Goal: Task Accomplishment & Management: Use online tool/utility

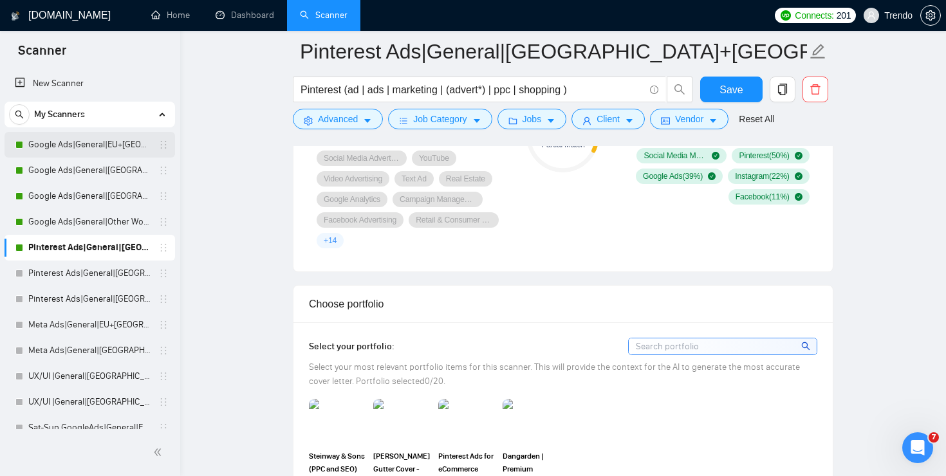
click at [63, 149] on link "Google Ads|General|EU+[GEOGRAPHIC_DATA]|" at bounding box center [89, 145] width 122 height 26
click at [723, 80] on button "Save" at bounding box center [731, 90] width 62 height 26
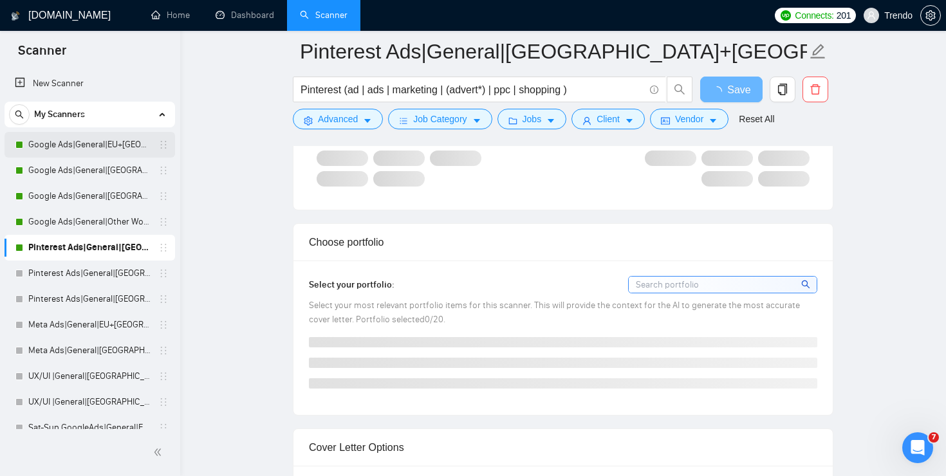
click at [93, 145] on link "Google Ads|General|EU+[GEOGRAPHIC_DATA]|" at bounding box center [89, 145] width 122 height 26
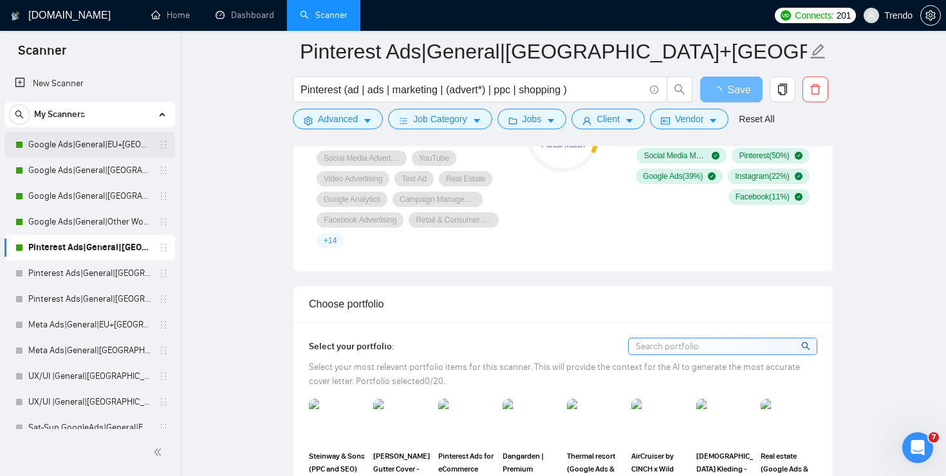
click at [100, 140] on link "Google Ads|General|EU+[GEOGRAPHIC_DATA]|" at bounding box center [89, 145] width 122 height 26
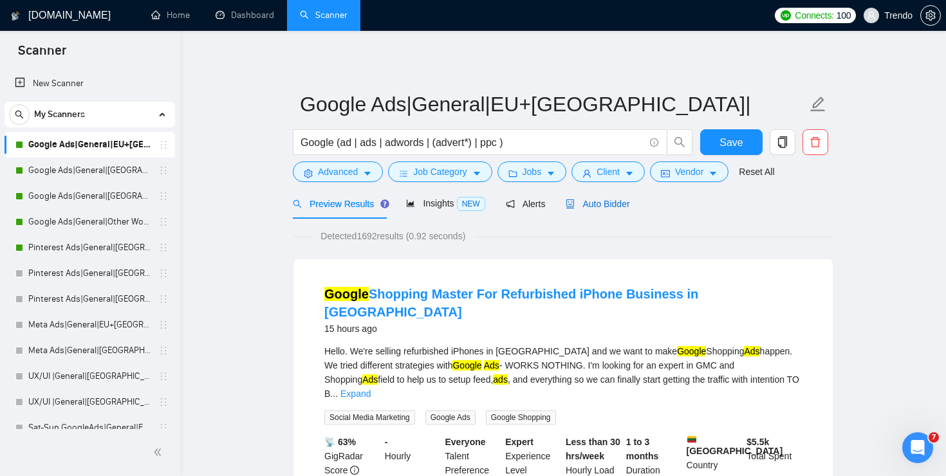
click at [606, 202] on span "Auto Bidder" at bounding box center [598, 204] width 64 height 10
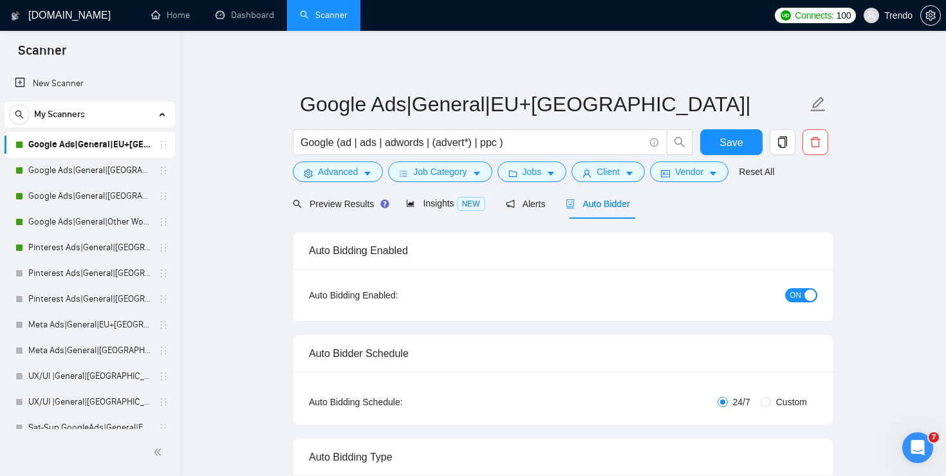
radio input "false"
radio input "true"
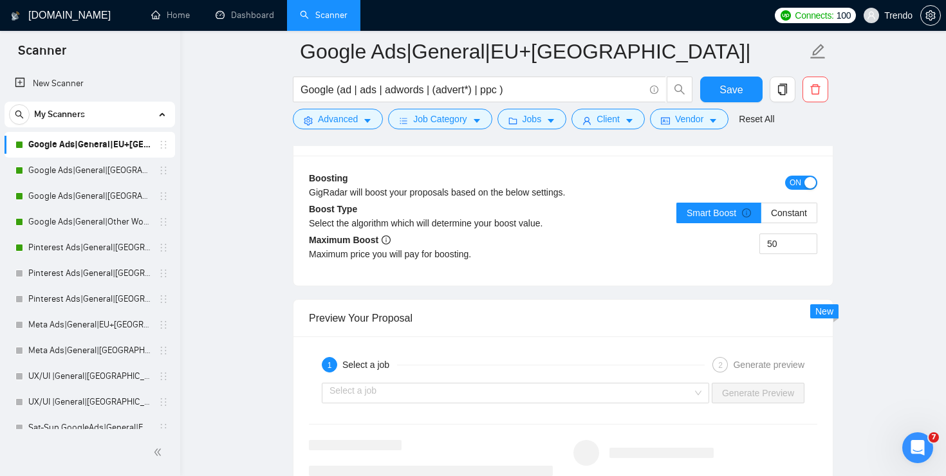
scroll to position [2494, 0]
click at [788, 244] on input "50" at bounding box center [788, 243] width 57 height 19
type input "5"
type input "65"
click at [723, 89] on span "Save" at bounding box center [730, 90] width 23 height 16
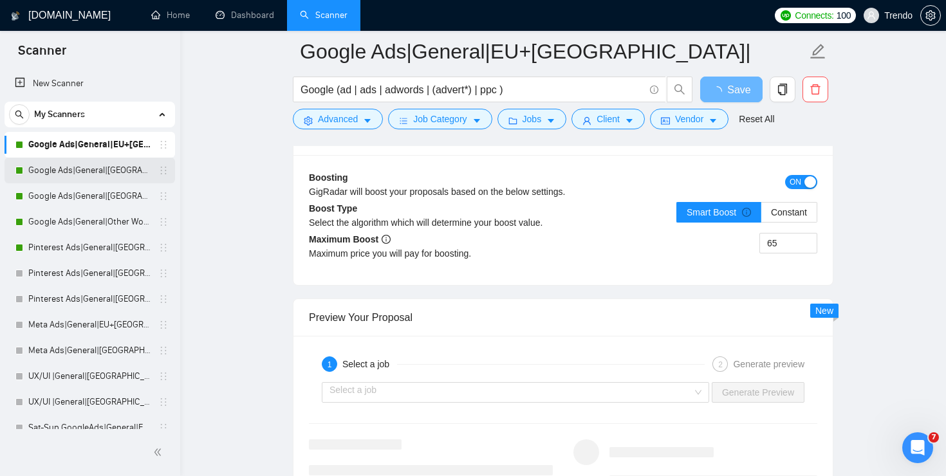
click at [62, 172] on link "Google Ads|General|[GEOGRAPHIC_DATA]+[GEOGRAPHIC_DATA]|" at bounding box center [89, 171] width 122 height 26
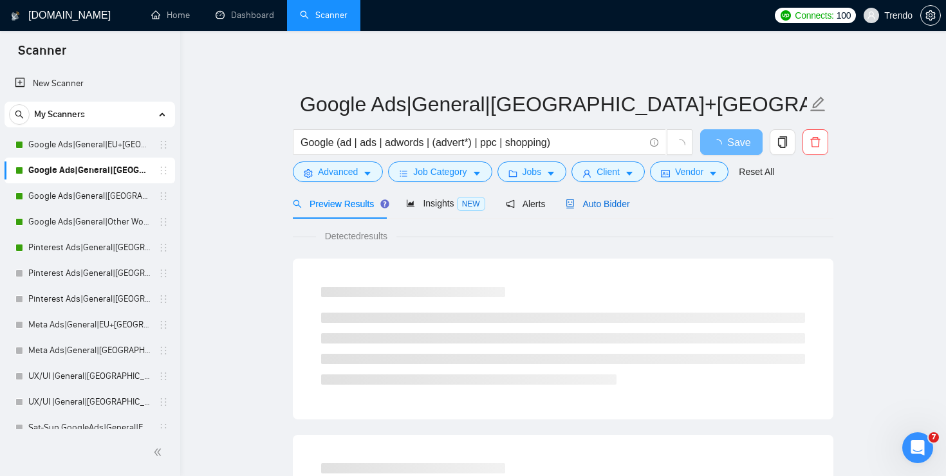
click at [618, 205] on span "Auto Bidder" at bounding box center [598, 204] width 64 height 10
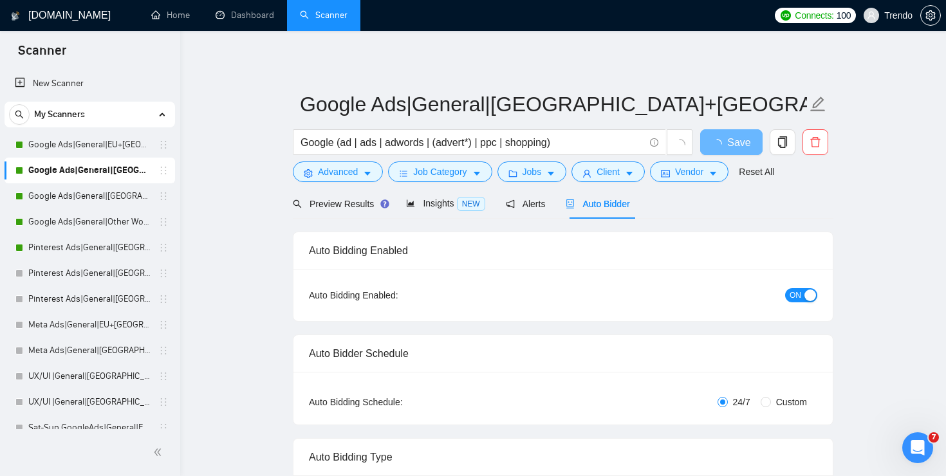
checkbox input "true"
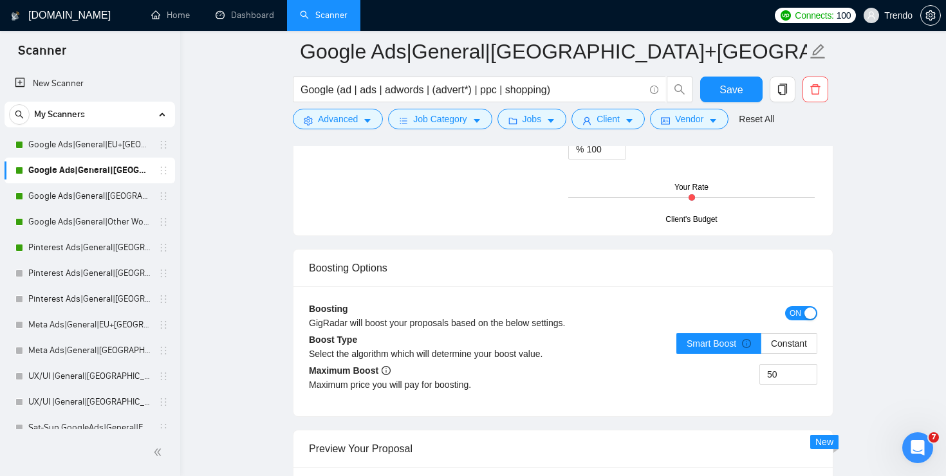
scroll to position [2202, 0]
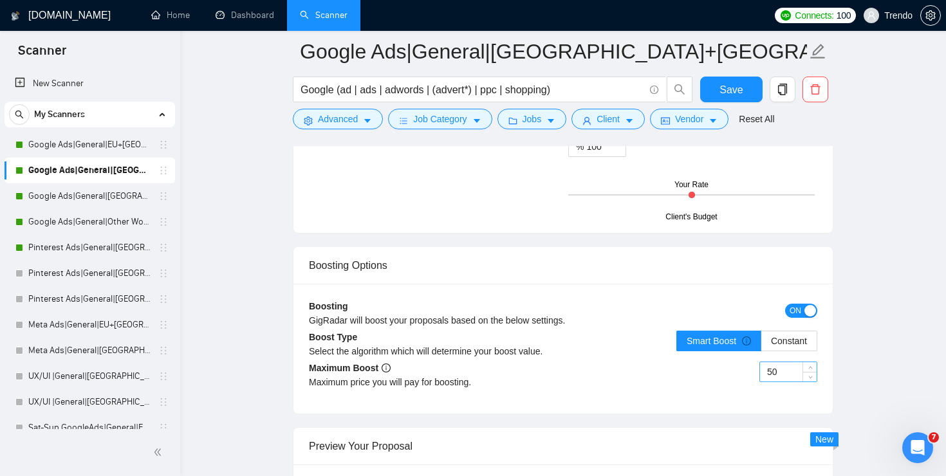
click at [775, 365] on input "50" at bounding box center [788, 371] width 57 height 19
type input "65"
click at [722, 87] on span "Save" at bounding box center [730, 90] width 23 height 16
click at [104, 194] on link "Google Ads|General|[GEOGRAPHIC_DATA]|" at bounding box center [89, 196] width 122 height 26
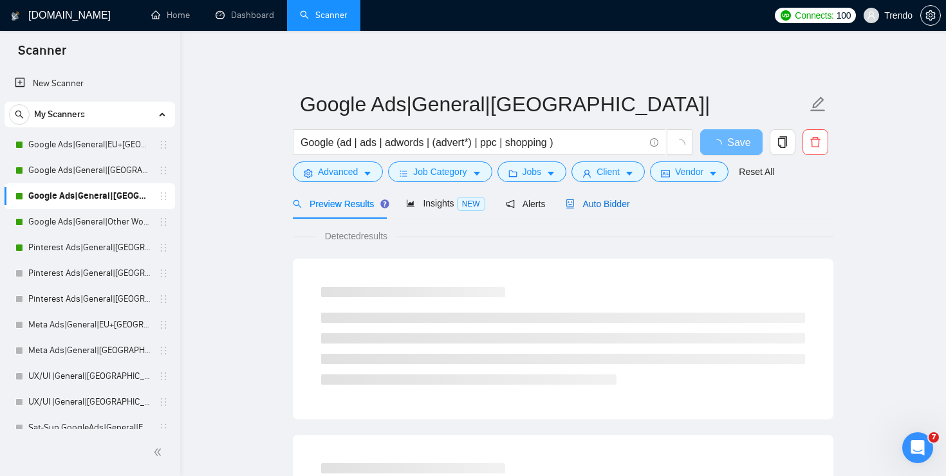
click at [612, 197] on div "Auto Bidder" at bounding box center [598, 204] width 64 height 14
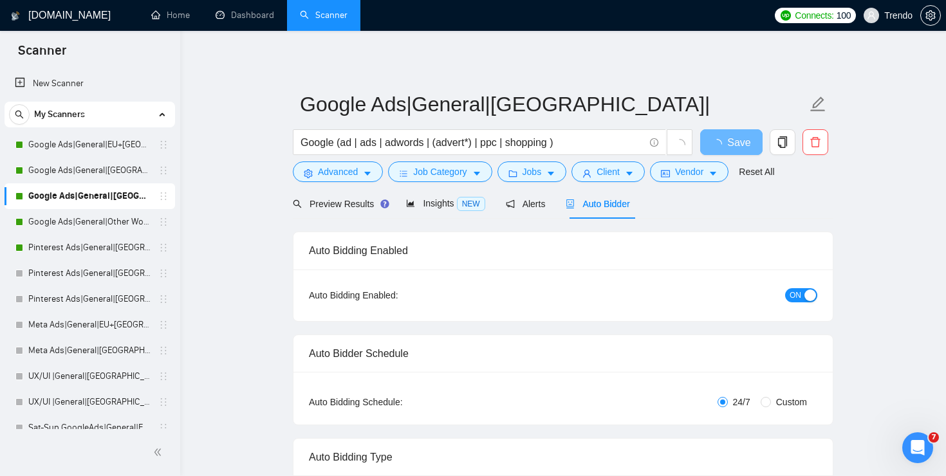
radio input "false"
radio input "true"
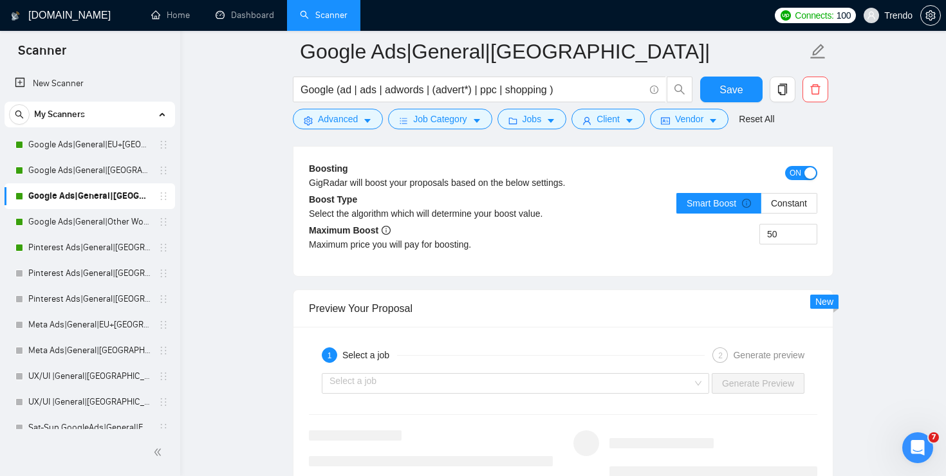
scroll to position [2493, 0]
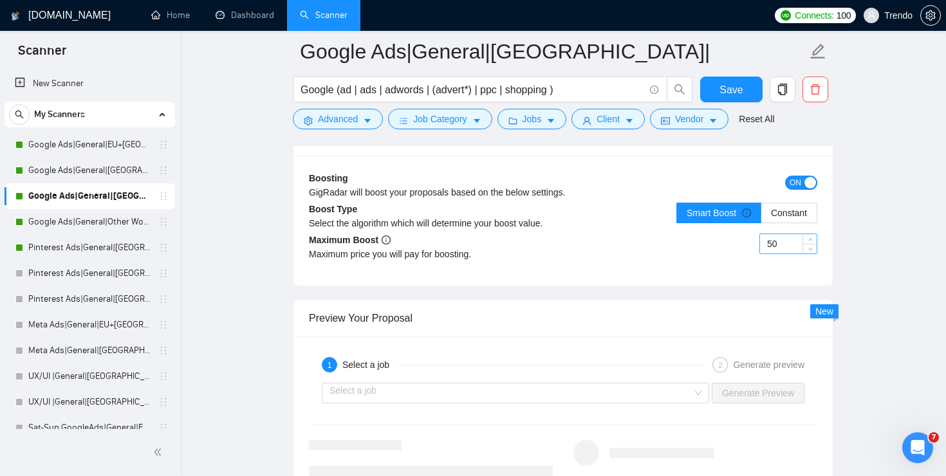
click at [791, 239] on input "50" at bounding box center [788, 243] width 57 height 19
type input "65"
click at [728, 93] on span "Save" at bounding box center [730, 90] width 23 height 16
click at [107, 221] on link "Google Ads|General|Other World|" at bounding box center [89, 222] width 122 height 26
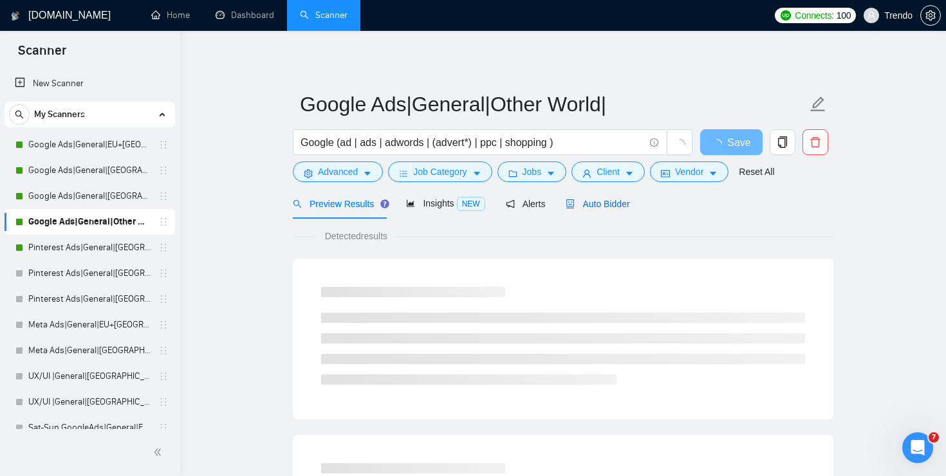
click at [615, 206] on span "Auto Bidder" at bounding box center [598, 204] width 64 height 10
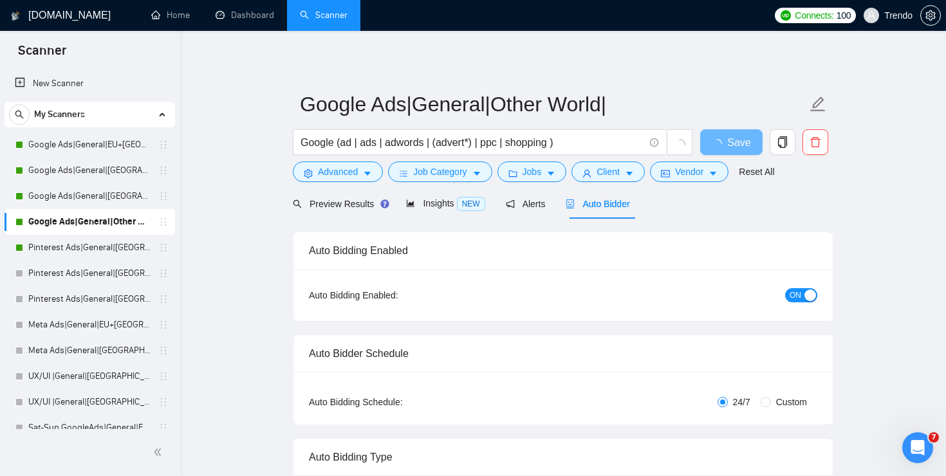
radio input "false"
radio input "true"
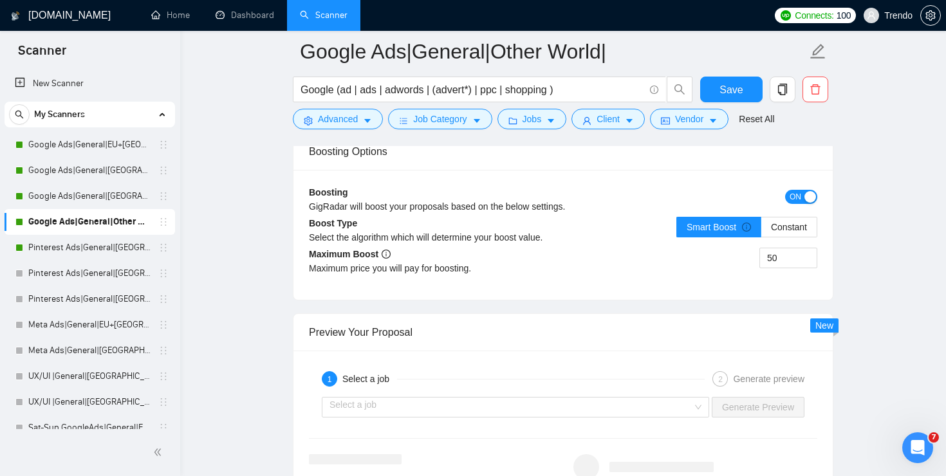
scroll to position [2481, 0]
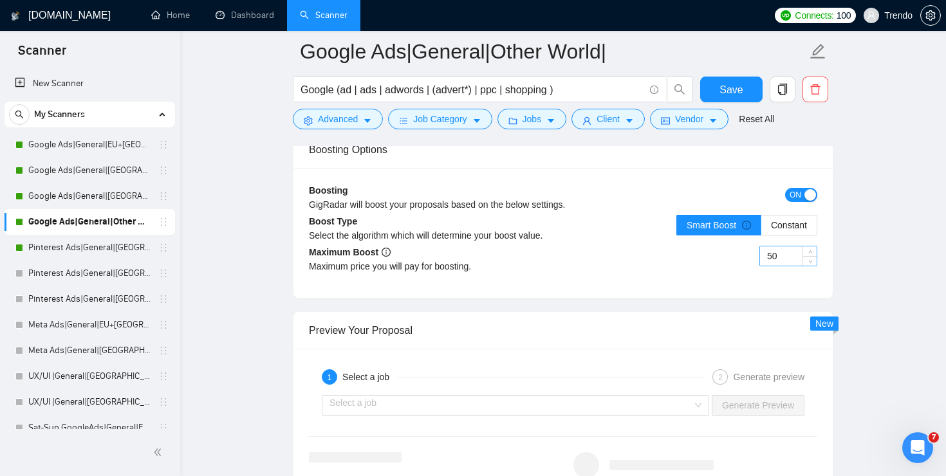
click at [784, 252] on input "50" at bounding box center [788, 255] width 57 height 19
type input "65"
click at [746, 95] on button "Save" at bounding box center [731, 90] width 62 height 26
click at [107, 242] on link "Pinterest Ads|General|[GEOGRAPHIC_DATA]+[GEOGRAPHIC_DATA]|" at bounding box center [89, 248] width 122 height 26
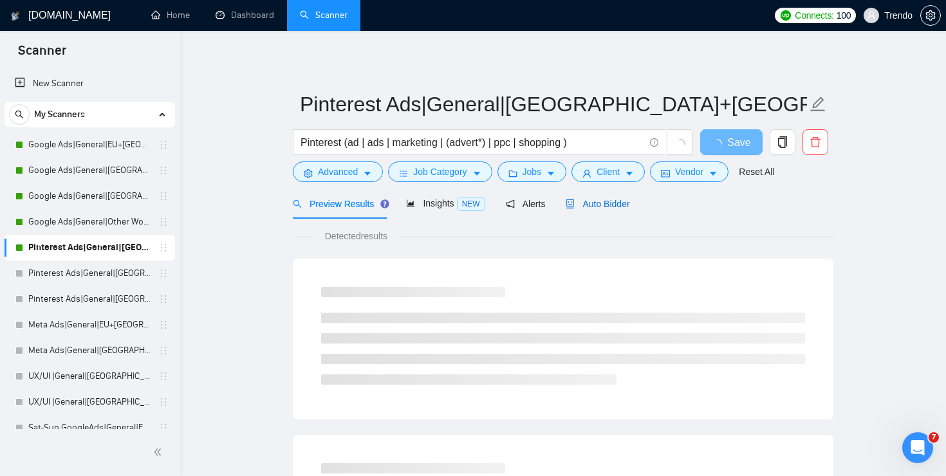
click at [619, 210] on div "Auto Bidder" at bounding box center [598, 204] width 64 height 14
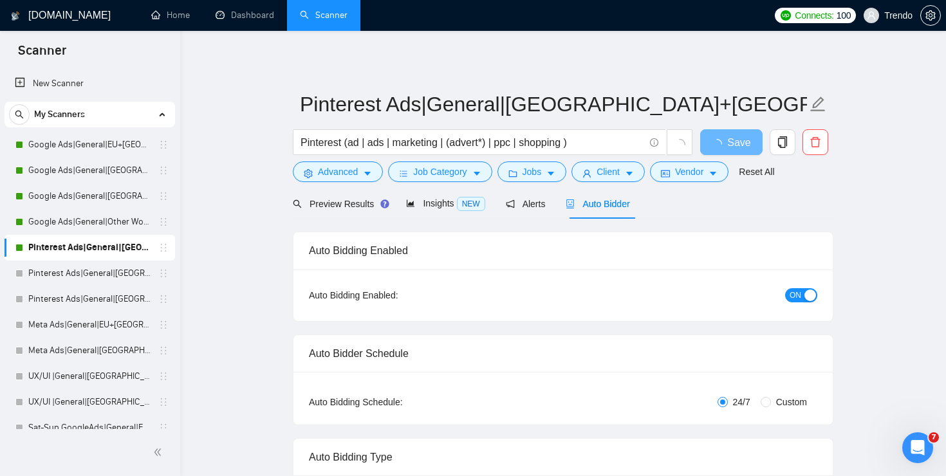
radio input "false"
radio input "true"
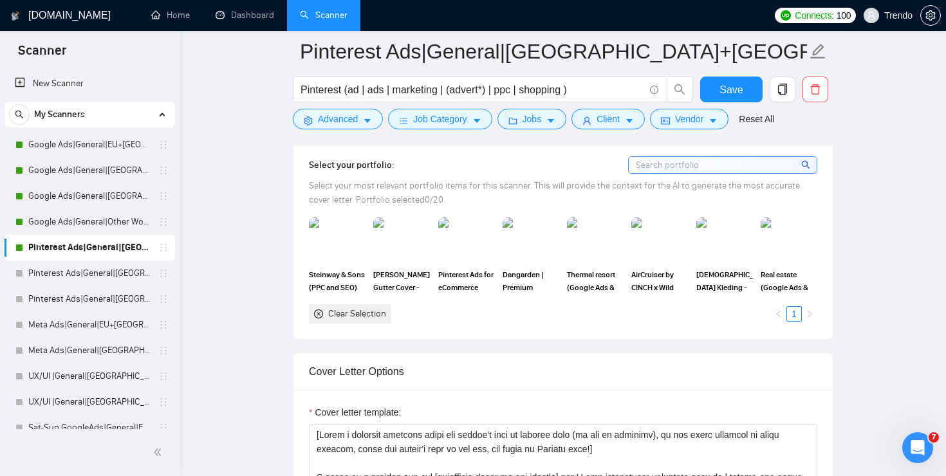
scroll to position [1356, 0]
click at [339, 246] on img at bounding box center [337, 241] width 54 height 42
click at [400, 246] on img at bounding box center [401, 241] width 54 height 42
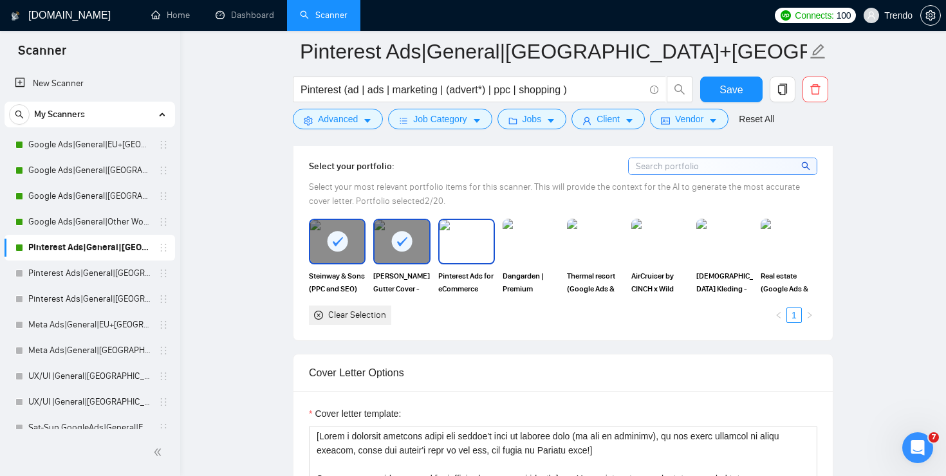
click at [459, 246] on img at bounding box center [466, 241] width 54 height 42
click at [533, 246] on img at bounding box center [531, 241] width 54 height 42
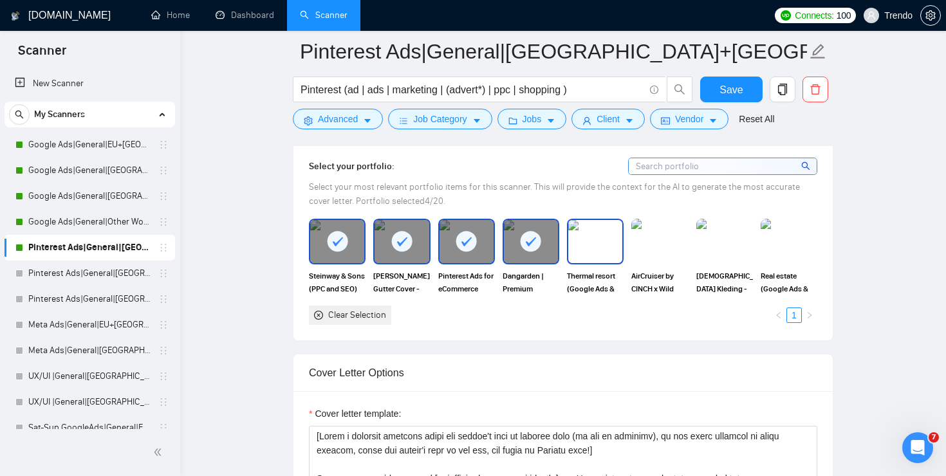
click at [580, 243] on img at bounding box center [595, 241] width 54 height 42
click at [647, 240] on img at bounding box center [659, 241] width 54 height 42
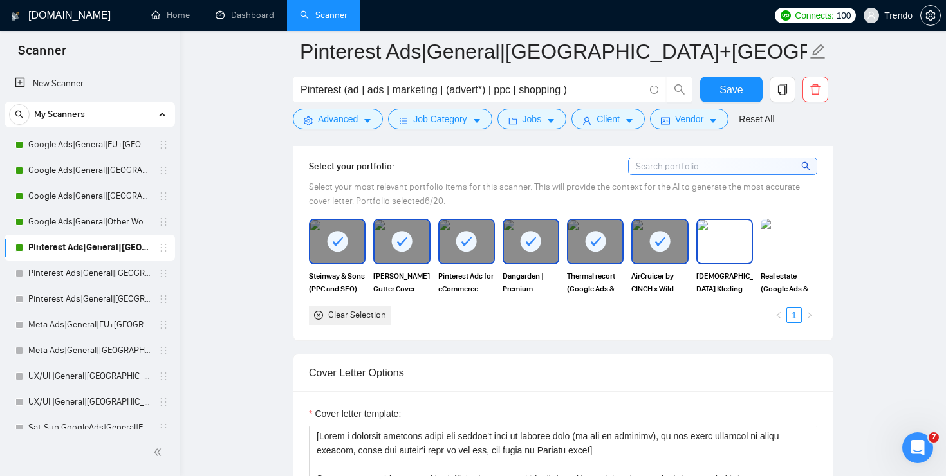
click at [720, 236] on img at bounding box center [724, 241] width 54 height 42
click at [783, 226] on img at bounding box center [789, 241] width 54 height 42
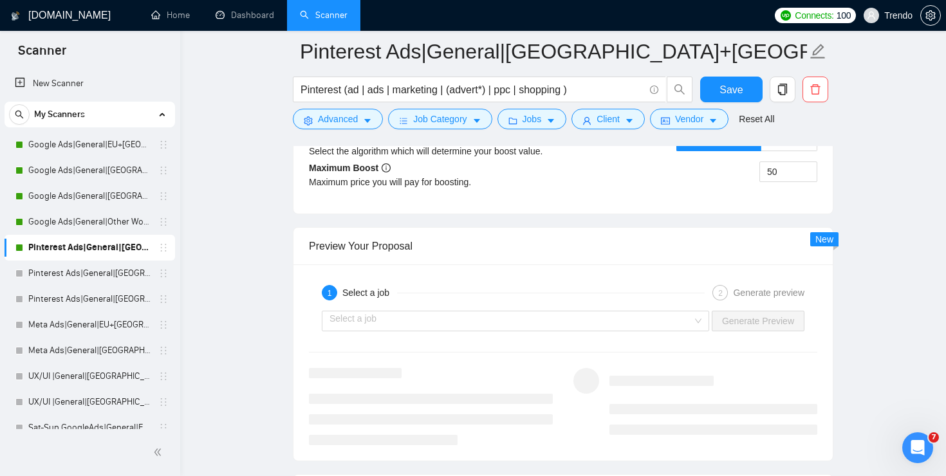
scroll to position [2562, 0]
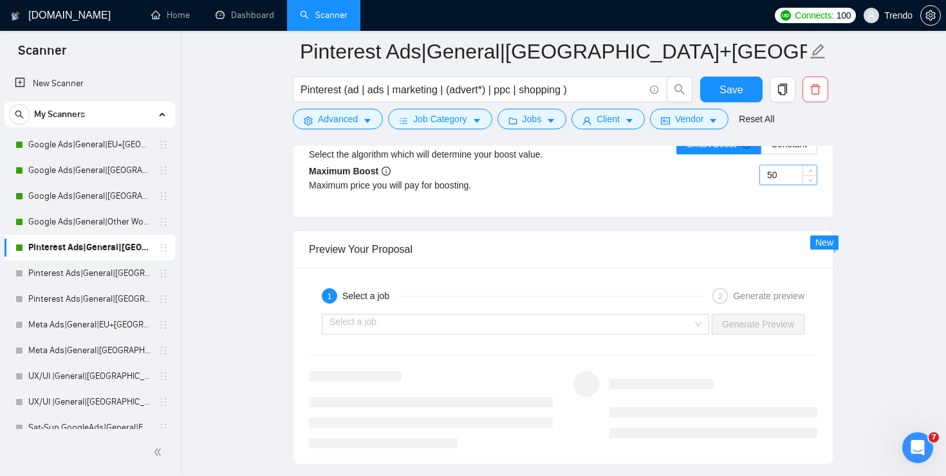
click at [775, 169] on input "50" at bounding box center [788, 174] width 57 height 19
type input "65"
click at [727, 86] on span "Save" at bounding box center [730, 90] width 23 height 16
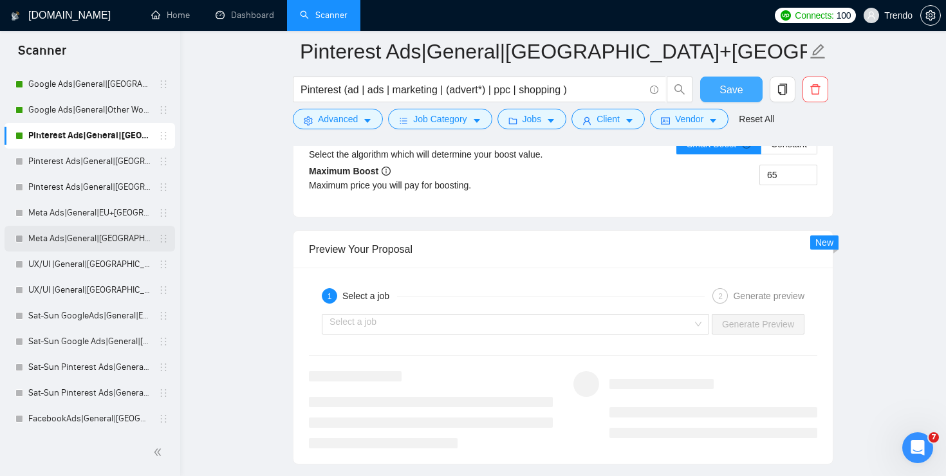
scroll to position [110, 0]
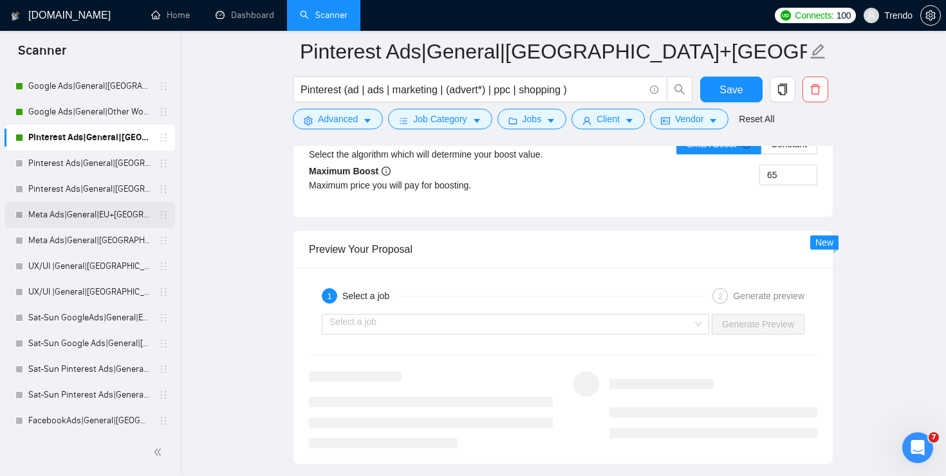
click at [128, 216] on link "Meta Ads|General|EU+[GEOGRAPHIC_DATA]|" at bounding box center [89, 215] width 122 height 26
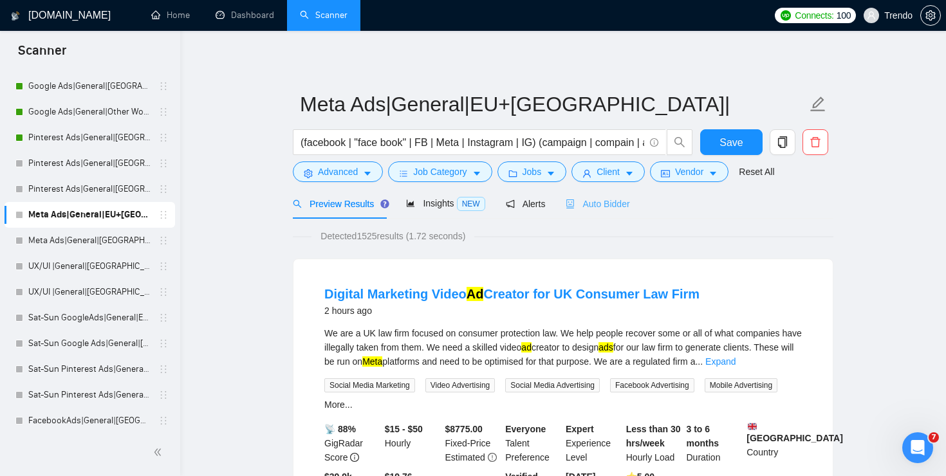
click at [585, 213] on div "Auto Bidder" at bounding box center [598, 204] width 64 height 30
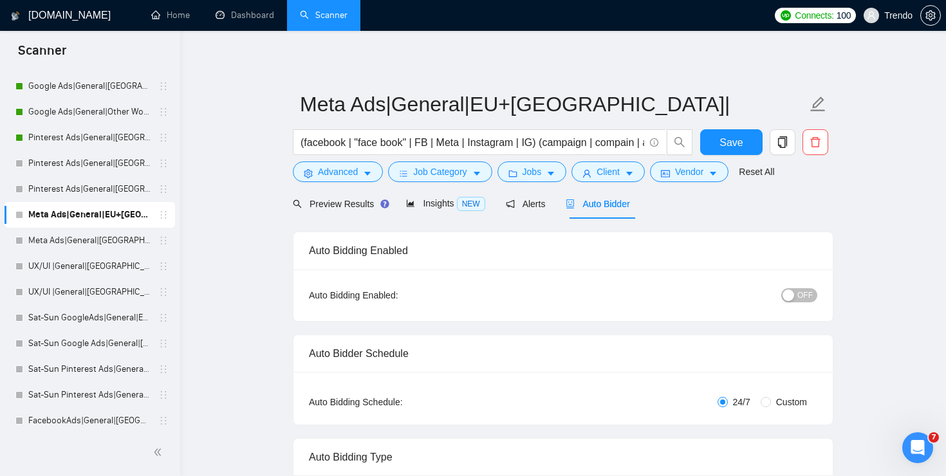
radio input "false"
radio input "true"
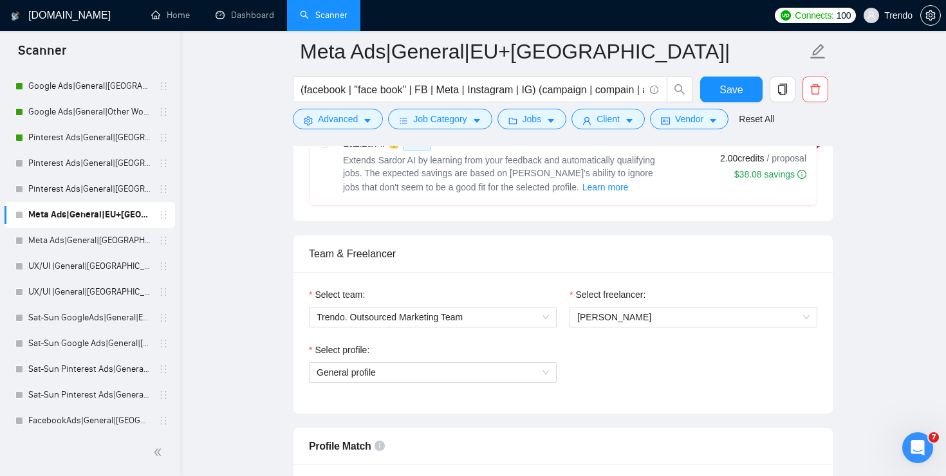
scroll to position [744, 0]
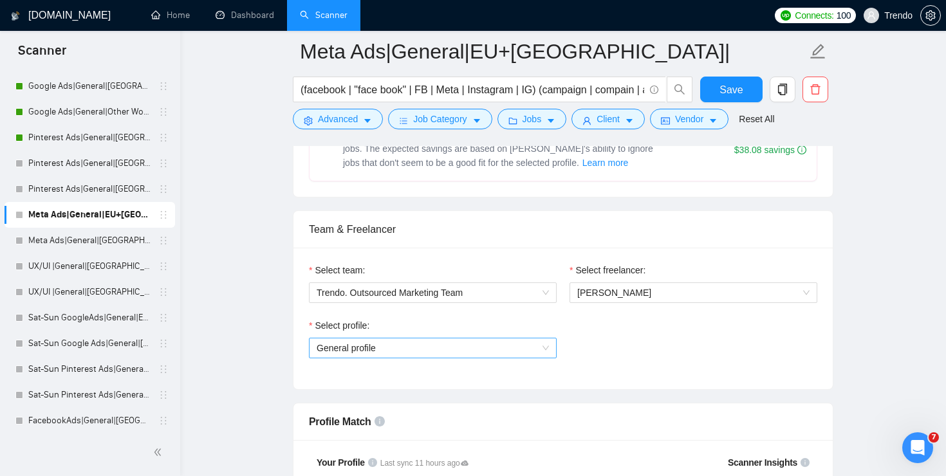
click at [452, 356] on span "General profile" at bounding box center [433, 347] width 232 height 19
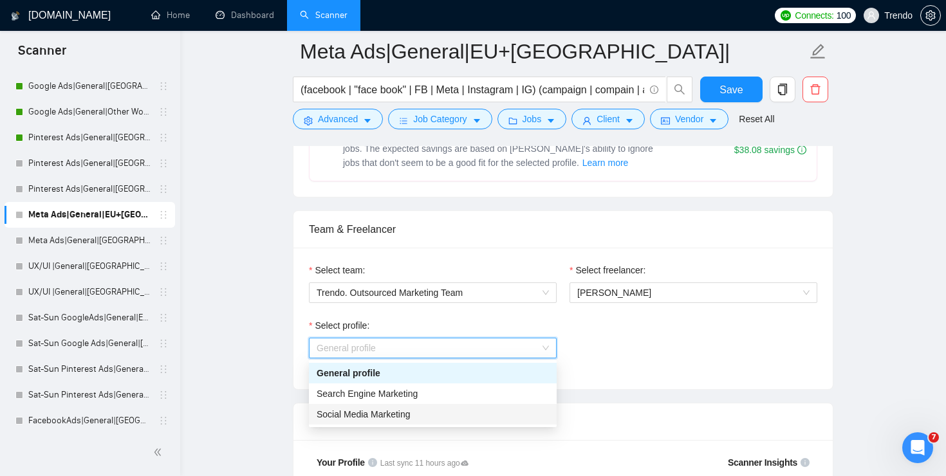
click at [413, 409] on div "Social Media Marketing" at bounding box center [433, 414] width 232 height 14
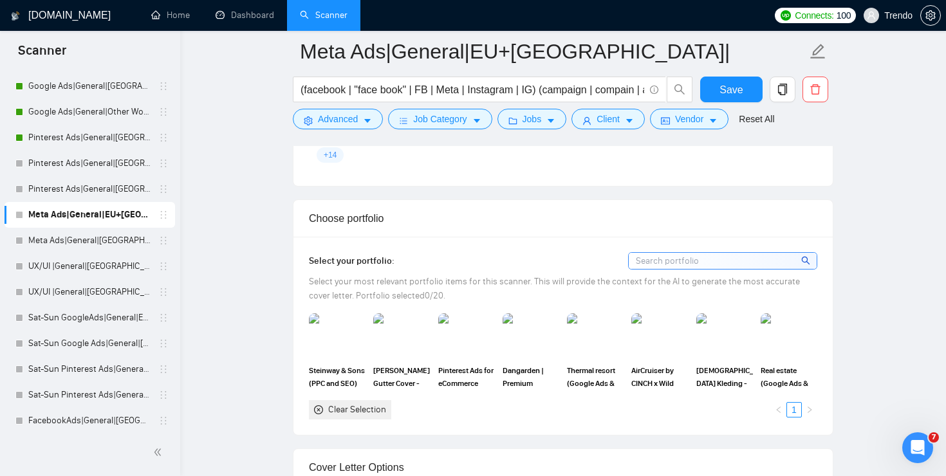
scroll to position [1261, 0]
click at [331, 332] on img at bounding box center [337, 336] width 54 height 42
click at [424, 332] on img at bounding box center [401, 336] width 54 height 42
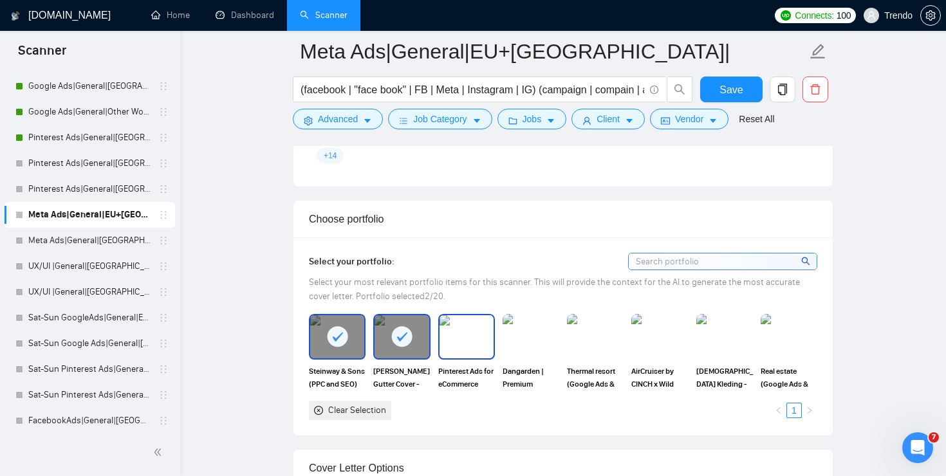
click at [465, 331] on img at bounding box center [466, 336] width 54 height 42
click at [510, 338] on img at bounding box center [531, 336] width 54 height 42
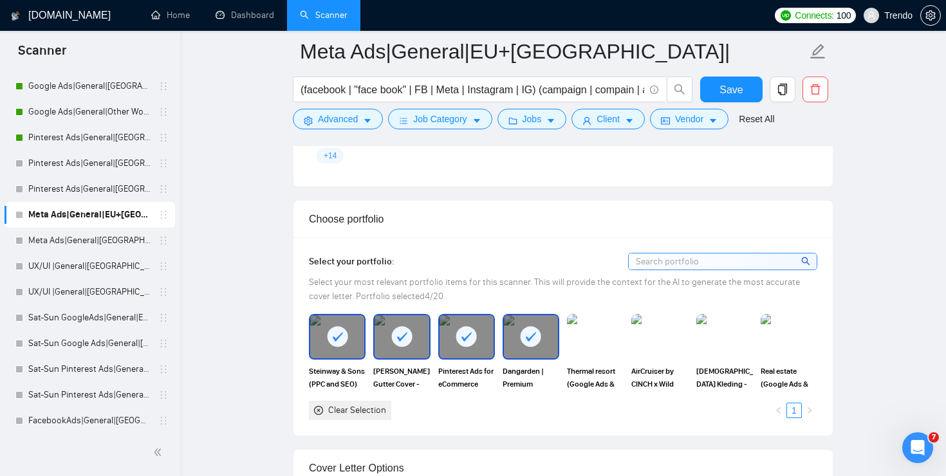
click at [594, 339] on img at bounding box center [595, 336] width 57 height 45
click at [652, 344] on img at bounding box center [659, 336] width 54 height 42
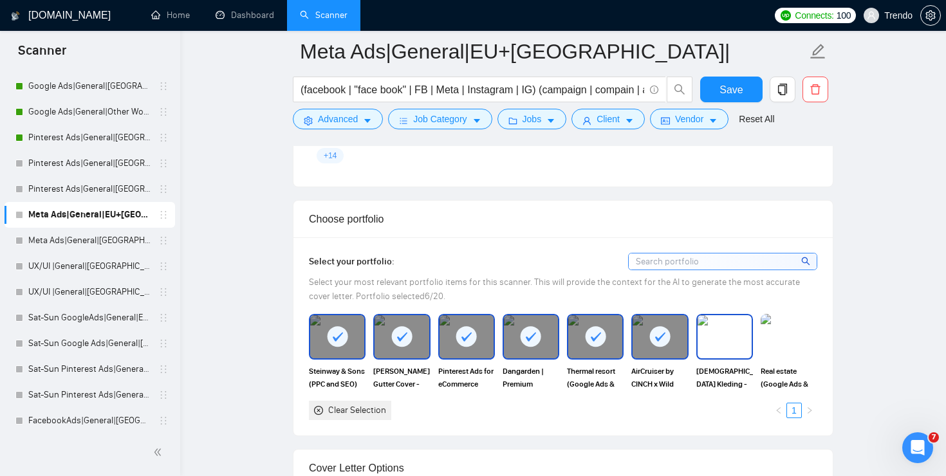
click at [730, 344] on img at bounding box center [724, 336] width 54 height 42
click at [796, 332] on img at bounding box center [789, 336] width 54 height 42
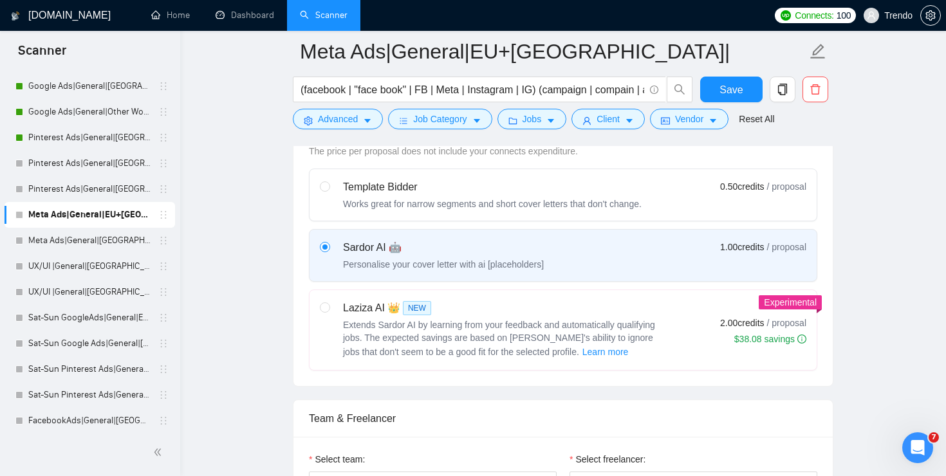
scroll to position [598, 0]
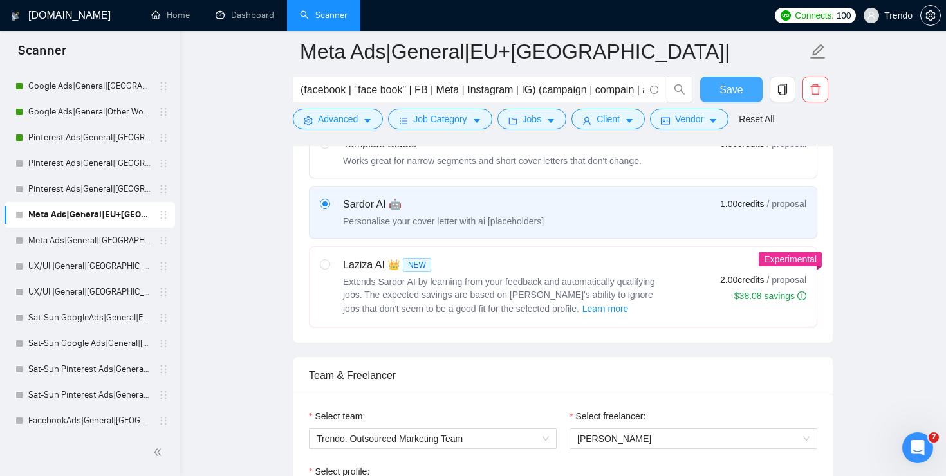
click at [724, 97] on span "Save" at bounding box center [730, 90] width 23 height 16
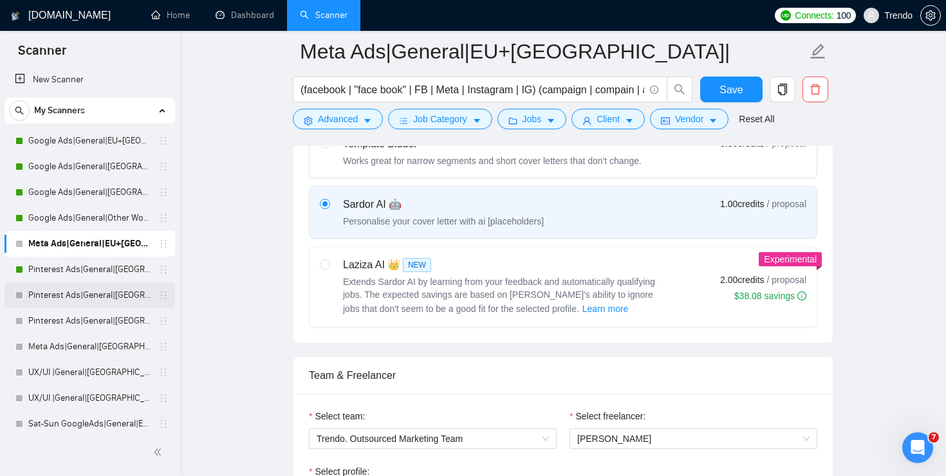
scroll to position [0, 0]
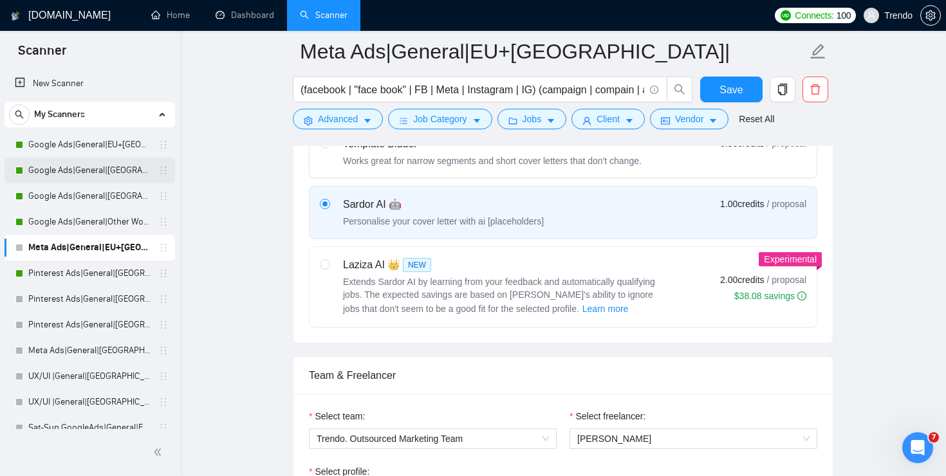
click at [109, 169] on link "Google Ads|General|[GEOGRAPHIC_DATA]+[GEOGRAPHIC_DATA]|" at bounding box center [89, 171] width 122 height 26
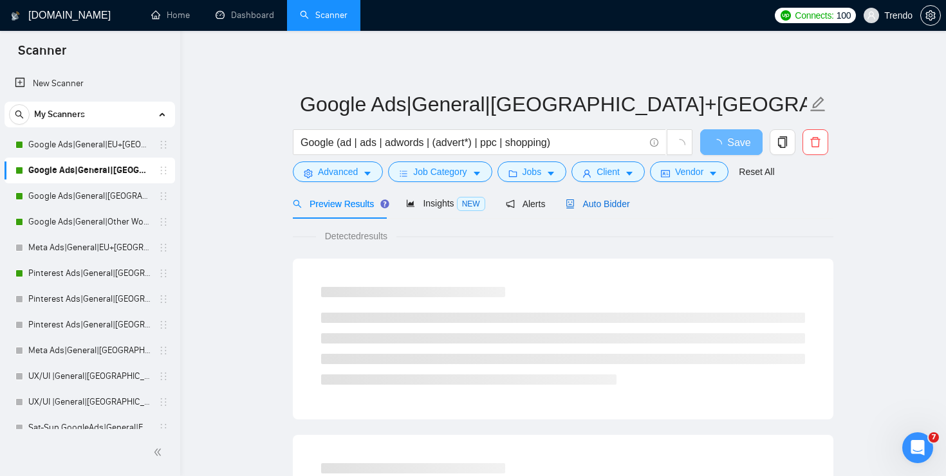
click at [623, 201] on span "Auto Bidder" at bounding box center [598, 204] width 64 height 10
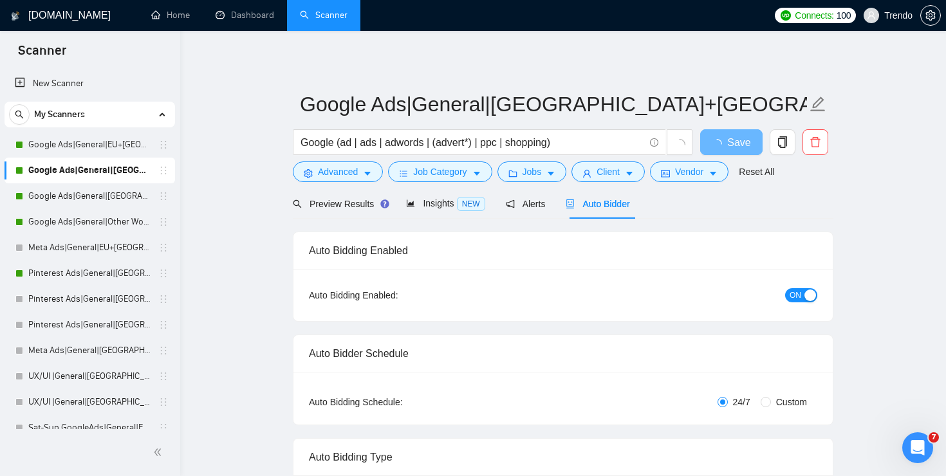
checkbox input "true"
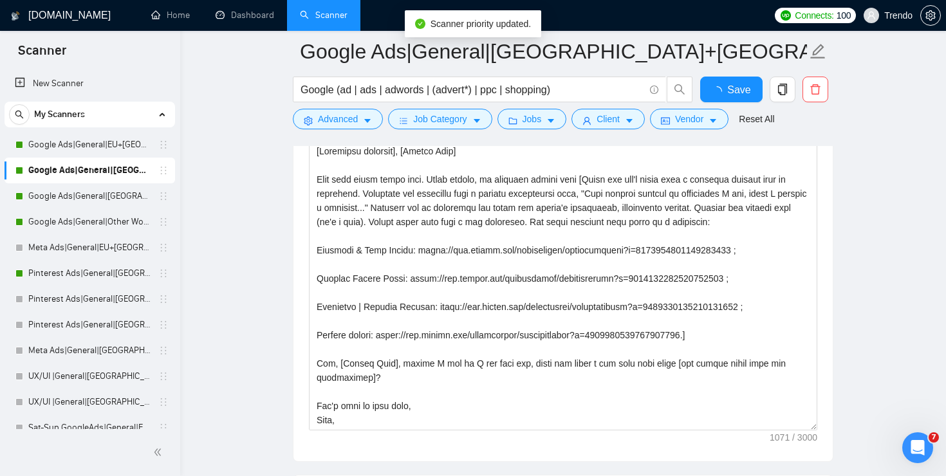
scroll to position [14, 0]
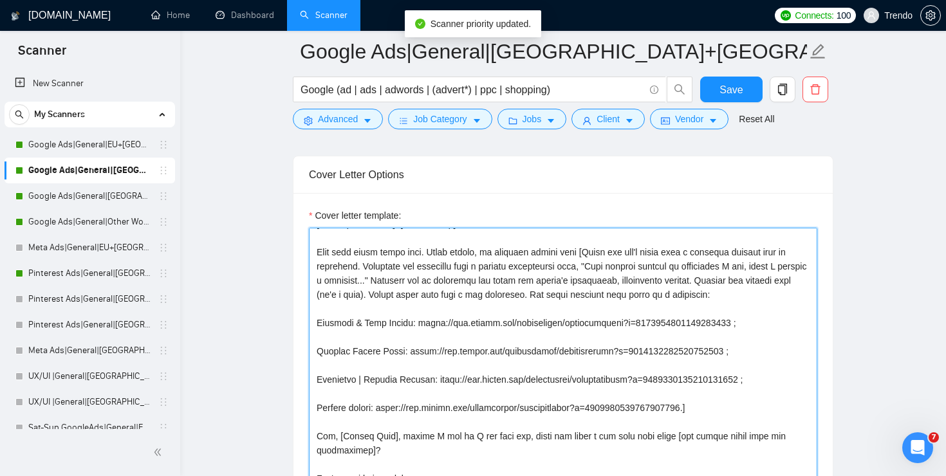
click at [561, 322] on textarea "Cover letter template:" at bounding box center [563, 373] width 508 height 290
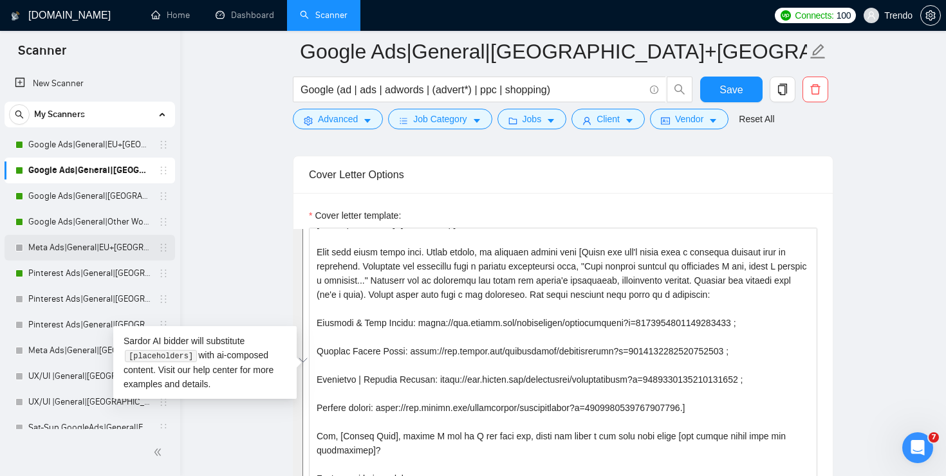
click at [76, 248] on link "Meta Ads|General|EU+[GEOGRAPHIC_DATA]|" at bounding box center [89, 248] width 122 height 26
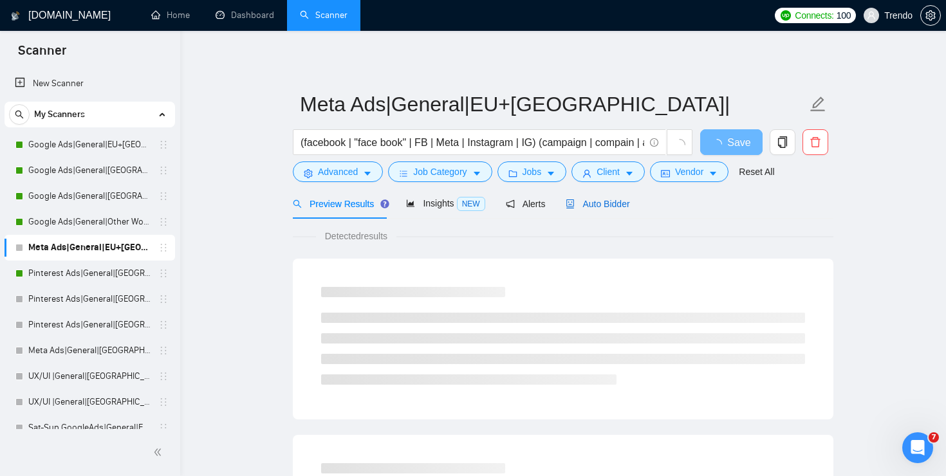
click at [619, 199] on span "Auto Bidder" at bounding box center [598, 204] width 64 height 10
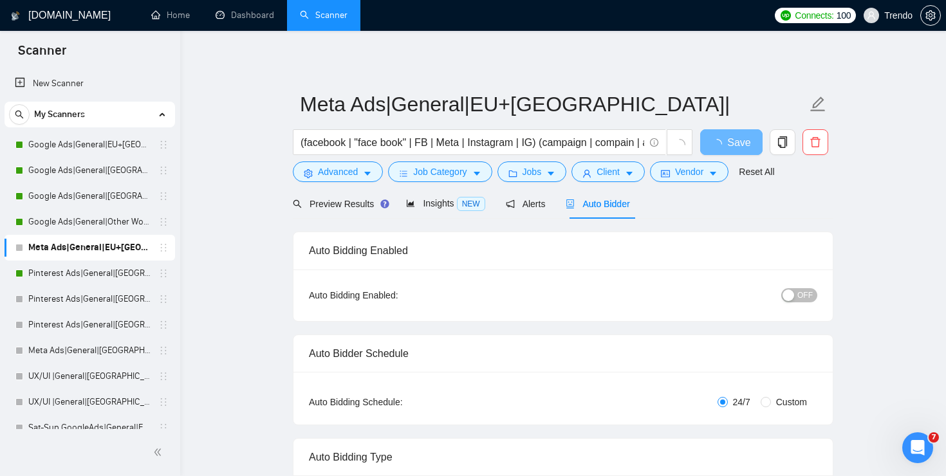
radio input "false"
radio input "true"
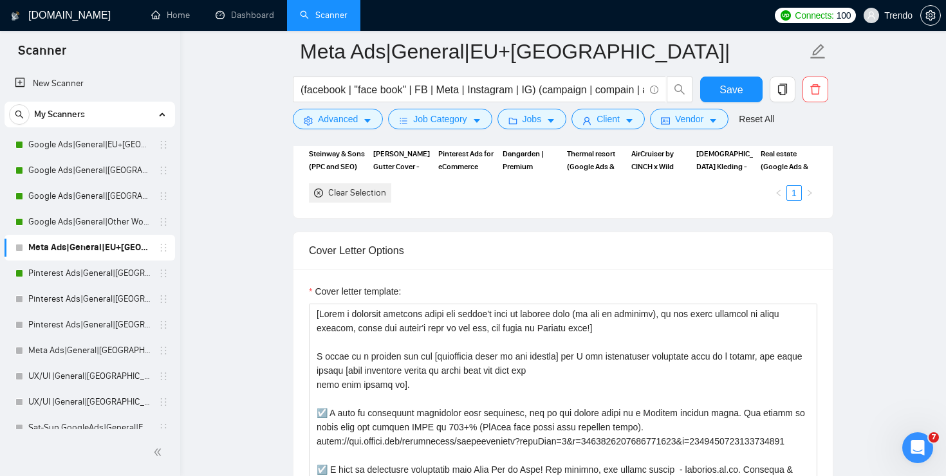
scroll to position [1482, 0]
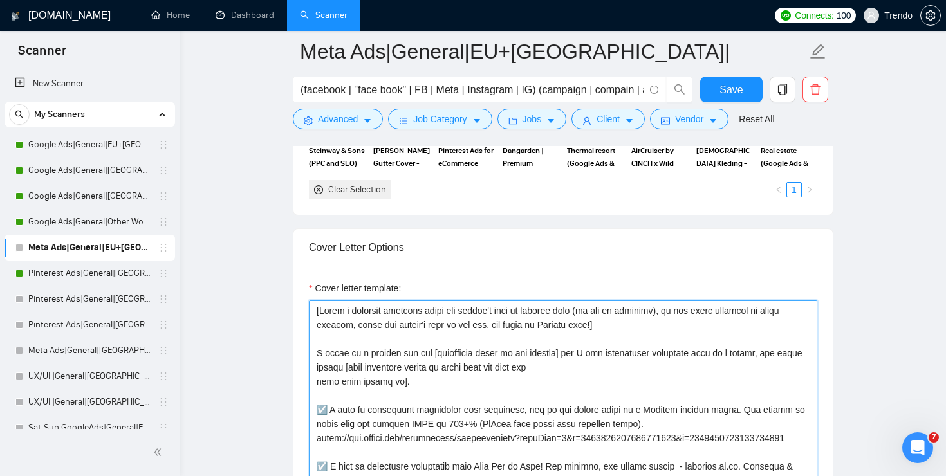
click at [499, 362] on textarea "Cover letter template:" at bounding box center [563, 445] width 508 height 290
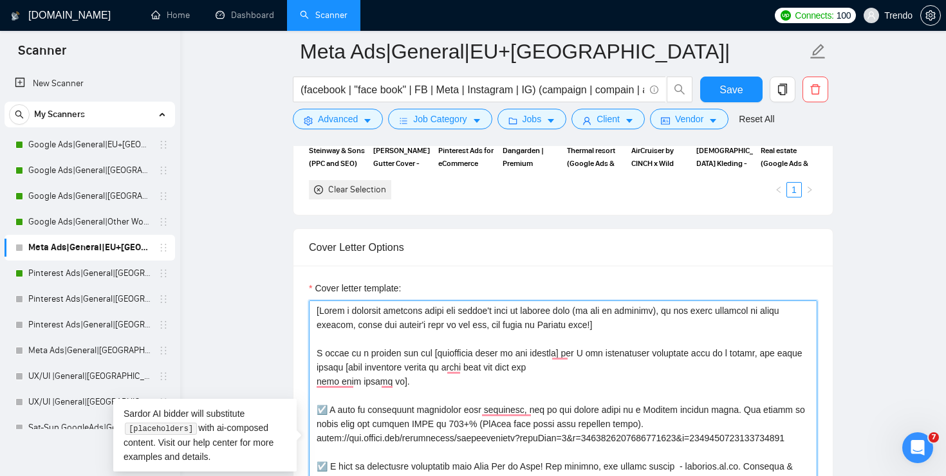
paste textarea "Localized greeting], [Client Name] Your case looks super easy. Funny enough, we…"
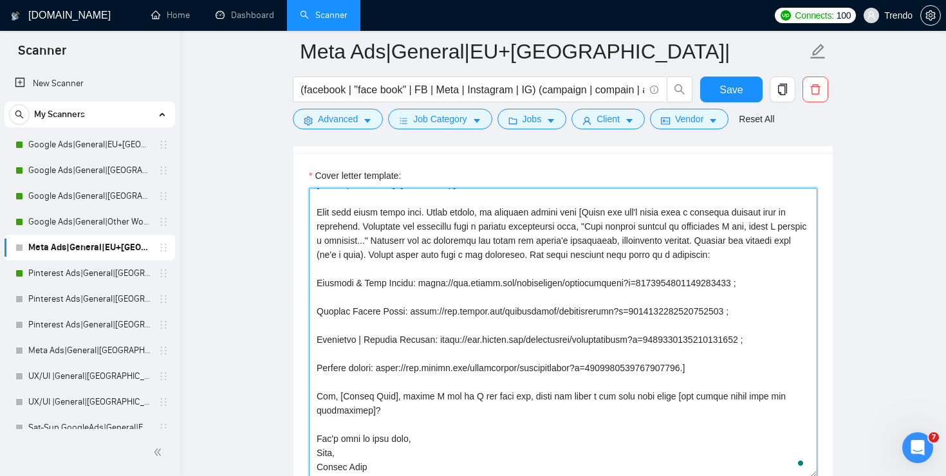
scroll to position [0, 0]
click at [673, 395] on textarea "Cover letter template:" at bounding box center [563, 333] width 508 height 290
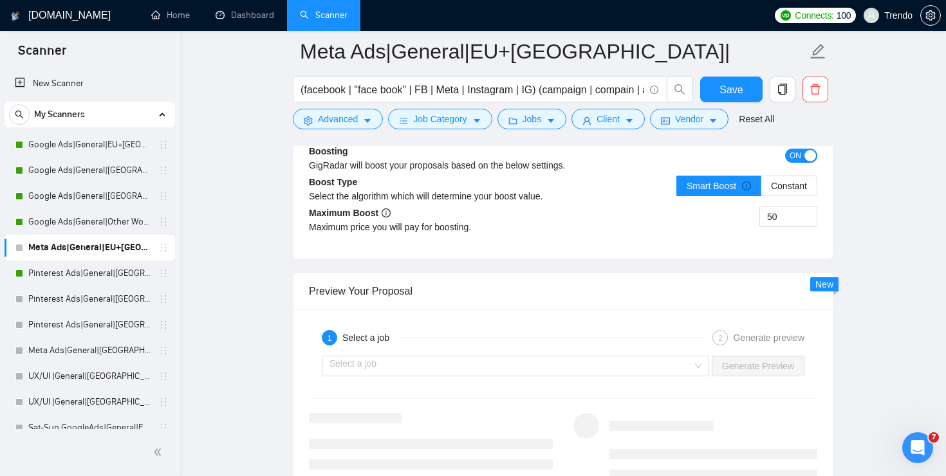
scroll to position [2518, 0]
type textarea "[Localized greeting], [Client Name] Your case looks super easy. Funny enough, w…"
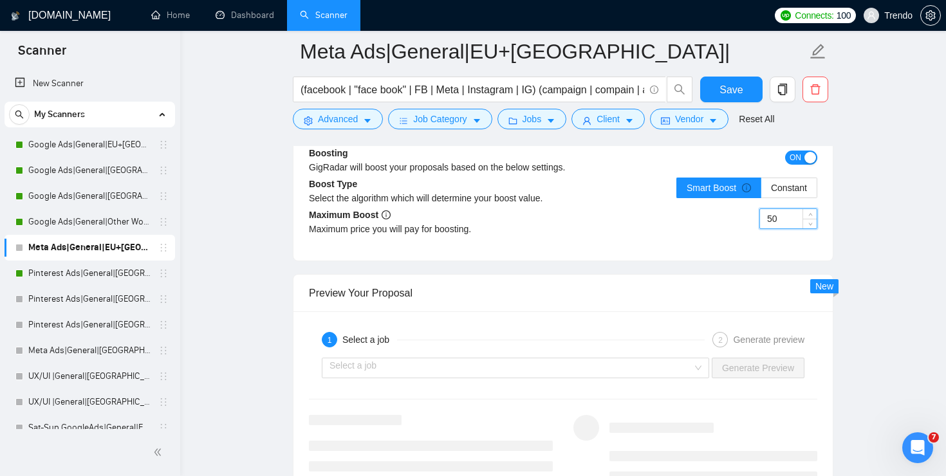
click at [779, 216] on input "50" at bounding box center [788, 218] width 57 height 19
type input "65"
click at [740, 92] on span "Save" at bounding box center [730, 90] width 23 height 16
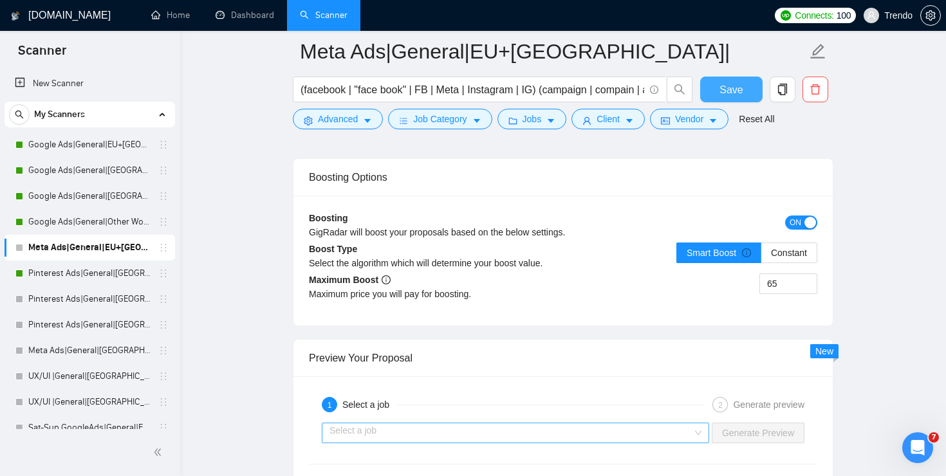
scroll to position [2477, 0]
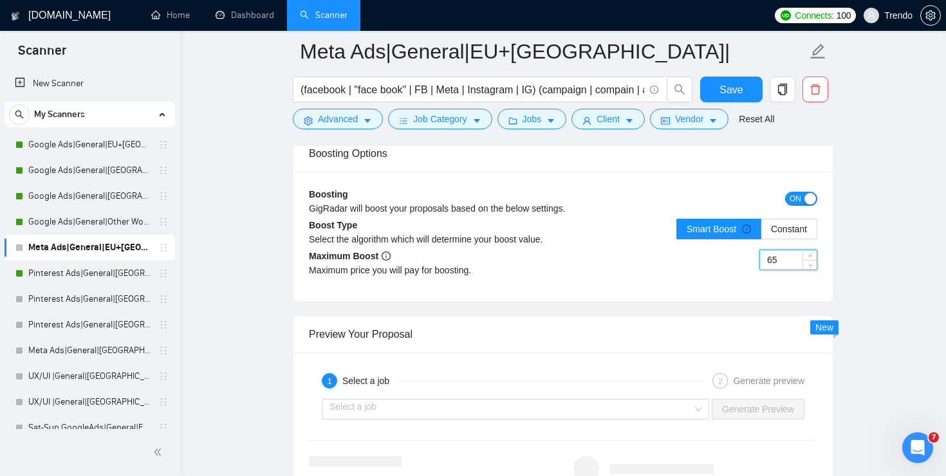
click at [773, 261] on input "65" at bounding box center [788, 259] width 57 height 19
type input "50"
click at [732, 84] on span "Save" at bounding box center [730, 90] width 23 height 16
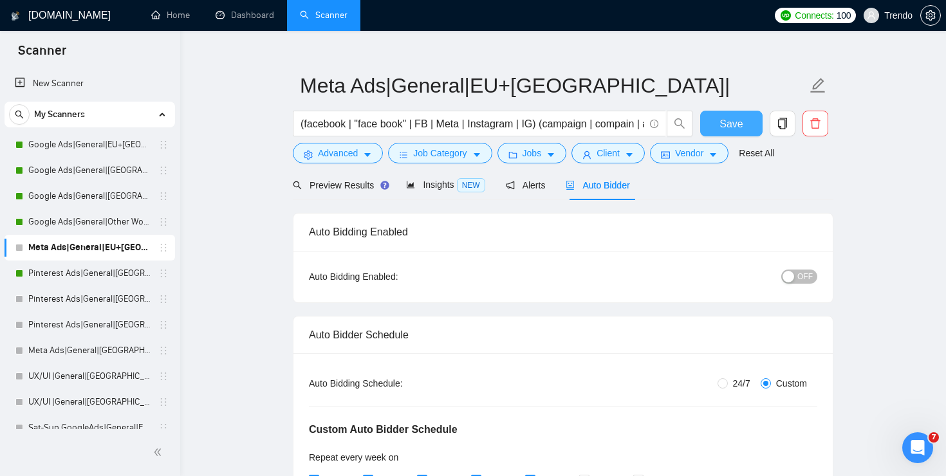
scroll to position [0, 0]
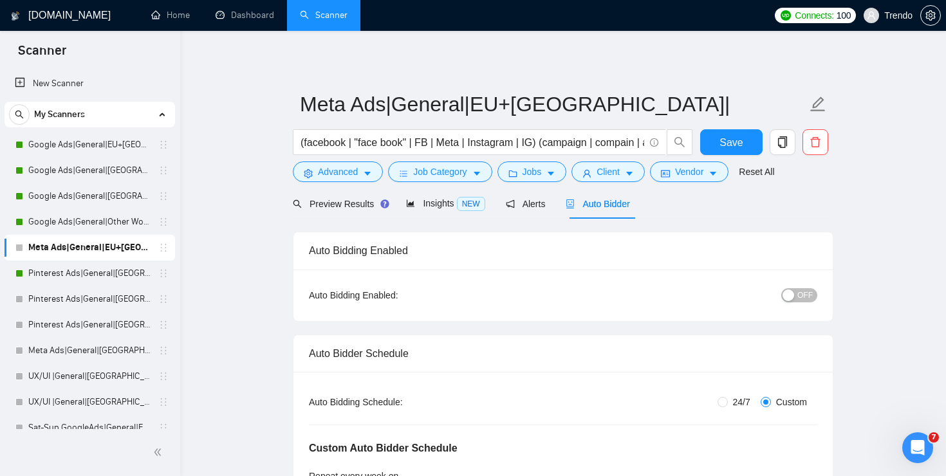
click at [797, 295] on span "OFF" at bounding box center [804, 295] width 15 height 14
click at [742, 155] on button "Save" at bounding box center [731, 142] width 62 height 26
